Goal: Use online tool/utility: Use online tool/utility

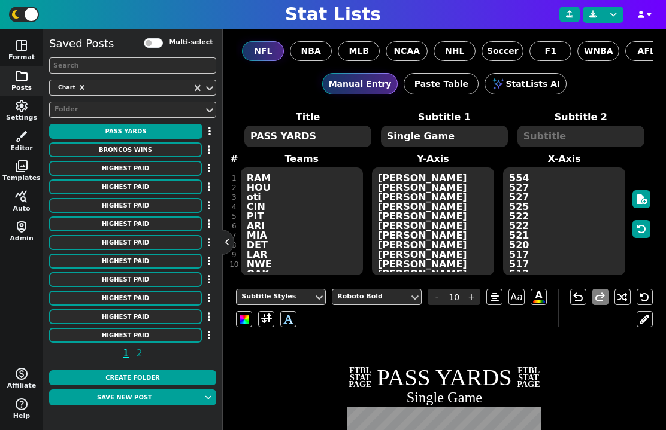
scroll to position [144, 0]
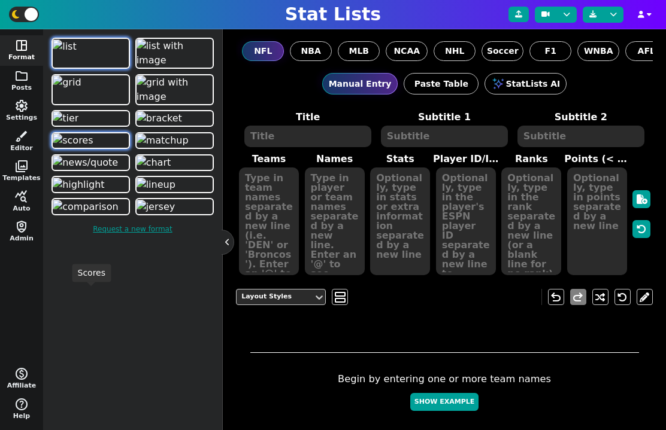
click at [80, 148] on img at bounding box center [73, 140] width 40 height 14
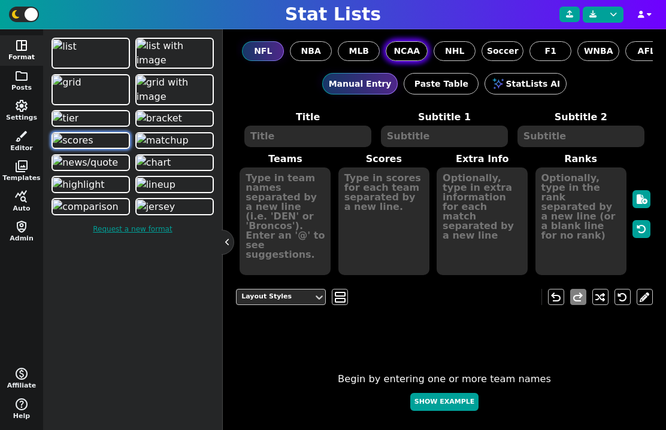
click at [400, 53] on span "NCAA" at bounding box center [406, 51] width 26 height 13
click at [0, 0] on input "NCAA" at bounding box center [0, 0] width 0 height 0
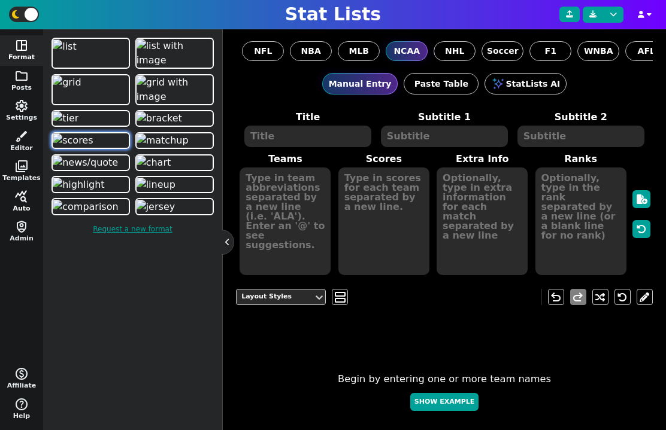
click at [16, 209] on button "query_stats Auto" at bounding box center [21, 202] width 43 height 31
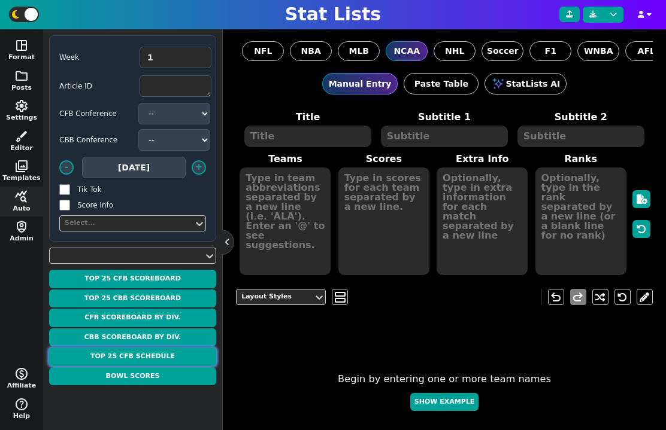
click at [133, 355] on button "Top 25 CFB Schedule" at bounding box center [132, 357] width 167 height 19
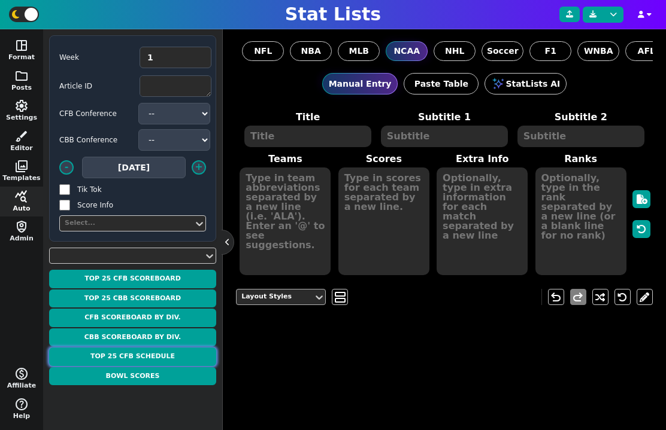
type textarea "TOP 25 SCHEDULE"
type textarea "Week 1"
type textarea "WIU ILL TEX OSU SYR TENN ODU IU NEV PSU MRSH UGA ALA FSU SDAK ISU MTST ORE ILST…"
type textarea "63.5 O/U -48.5 46.5 O/U -1.5 52.5 O/U -13.5 53.5 O/U -24.5 54.5 O/U -43.5 52.5 …"
type textarea "[DATE] 7:30 PM EDT - Peacock [DATE] 12:00 PM EDT - FOX [DATE] 12:00 PM EDT - AB…"
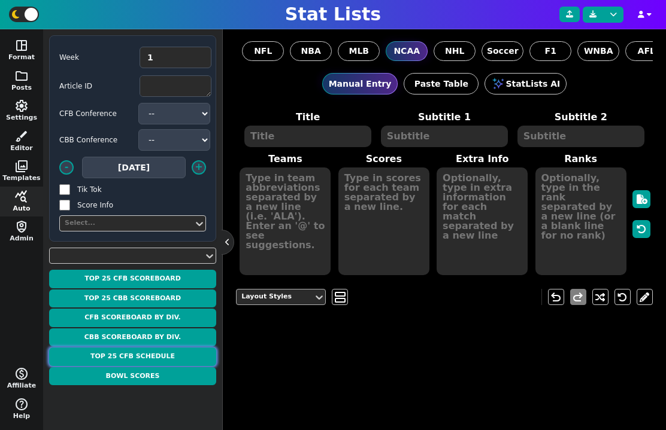
type textarea "12 1 3 24 20 2 5 8 22 7 18 15 17 19 9 4 14 23 21 16 11 13 6 10"
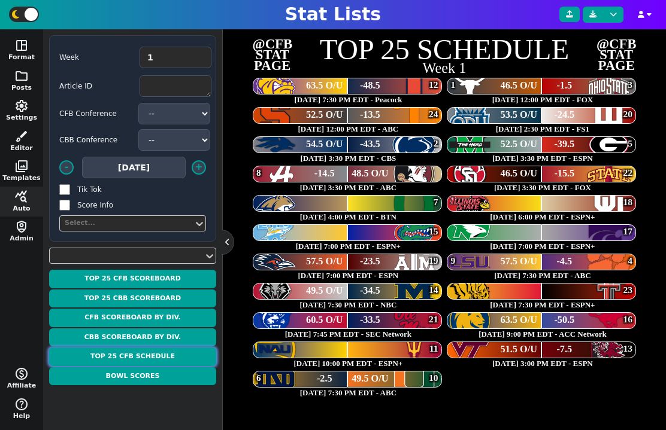
scroll to position [276, 0]
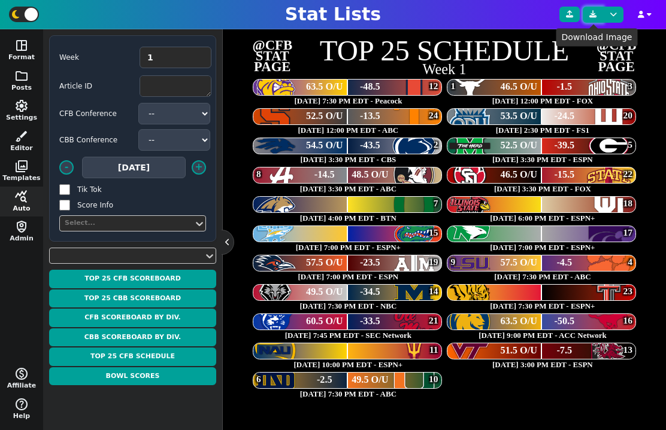
click at [593, 13] on icon at bounding box center [592, 14] width 7 height 7
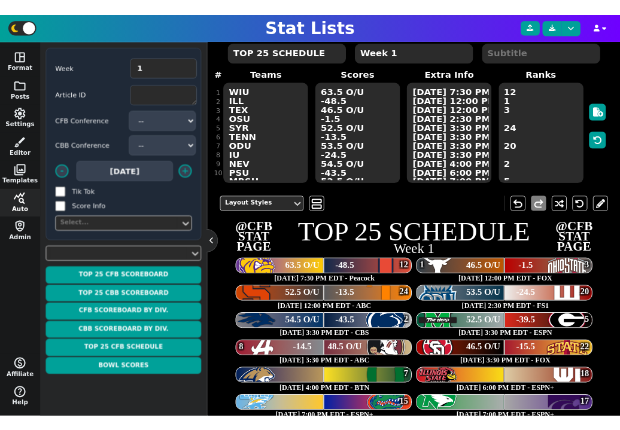
scroll to position [0, 0]
